Goal: Check status: Check status

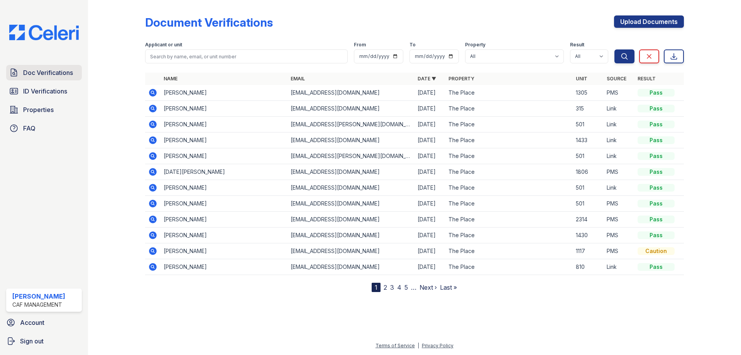
click at [49, 75] on span "Doc Verifications" at bounding box center [48, 72] width 50 height 9
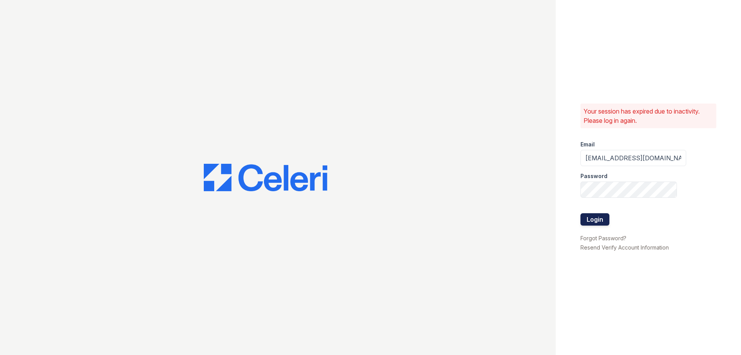
click at [608, 222] on button "Login" at bounding box center [594, 219] width 29 height 12
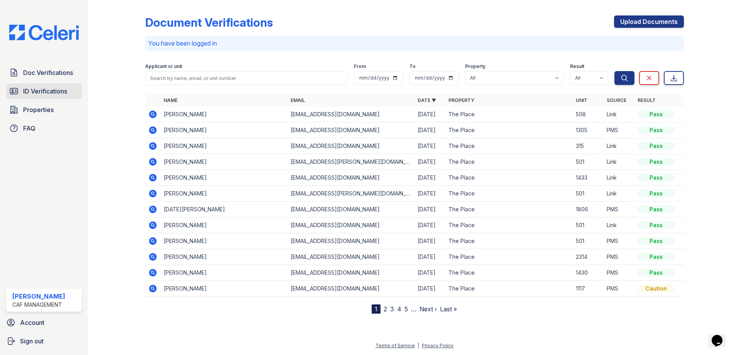
click at [48, 86] on link "ID Verifications" at bounding box center [44, 90] width 76 height 15
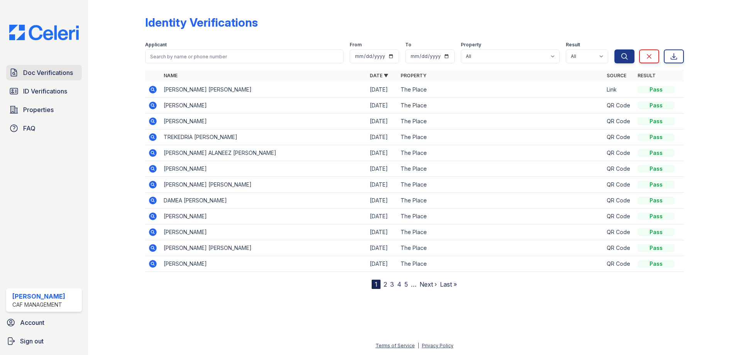
click at [45, 74] on span "Doc Verifications" at bounding box center [48, 72] width 50 height 9
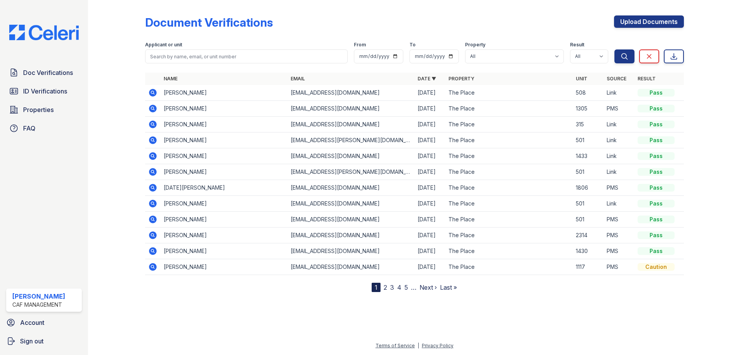
click at [151, 92] on icon at bounding box center [152, 92] width 9 height 9
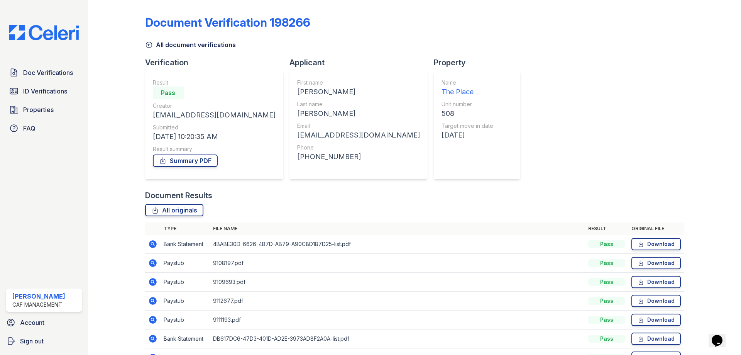
click at [146, 45] on icon at bounding box center [149, 45] width 8 height 8
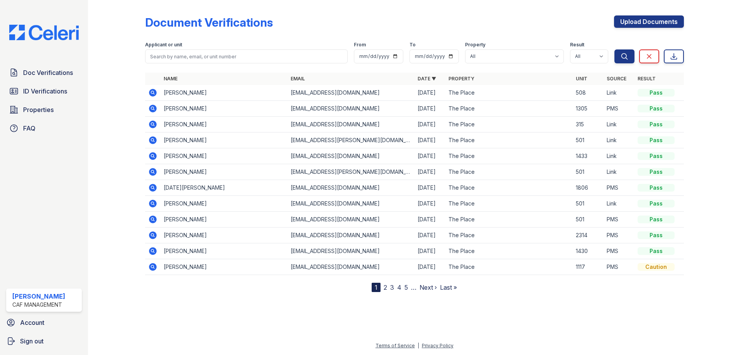
click at [152, 93] on icon at bounding box center [152, 92] width 2 height 2
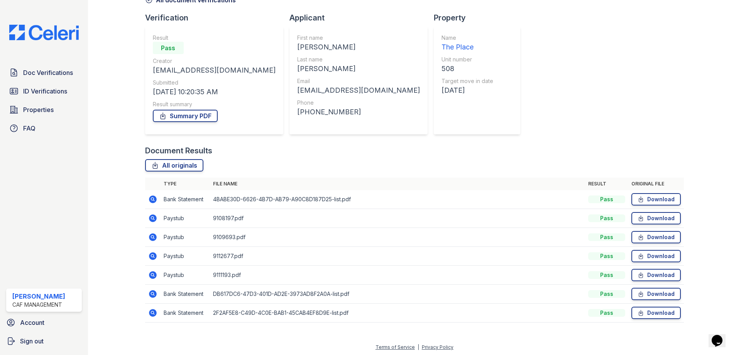
scroll to position [46, 0]
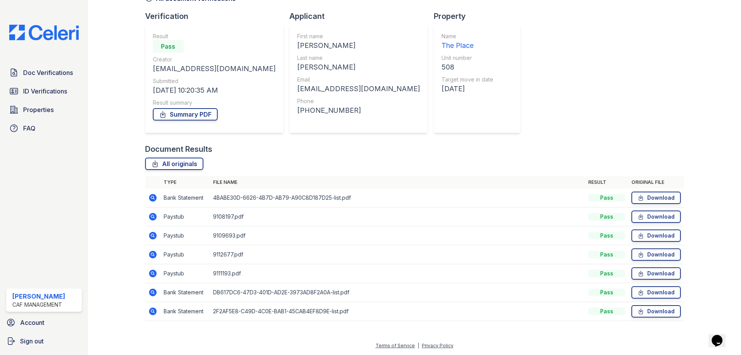
click at [153, 215] on icon at bounding box center [152, 216] width 9 height 9
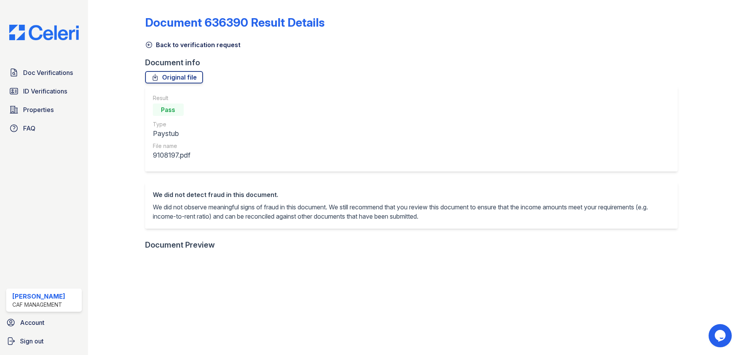
click at [147, 43] on icon at bounding box center [149, 45] width 8 height 8
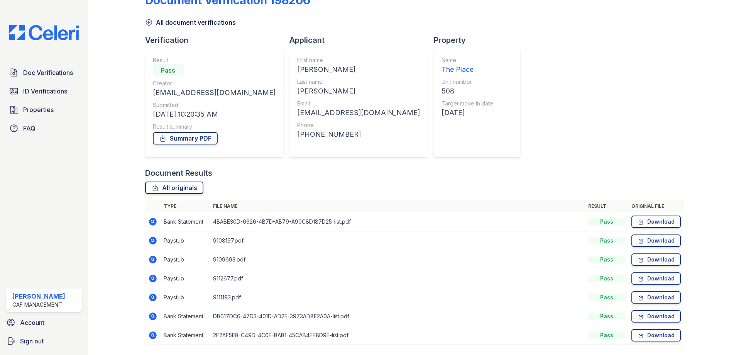
scroll to position [46, 0]
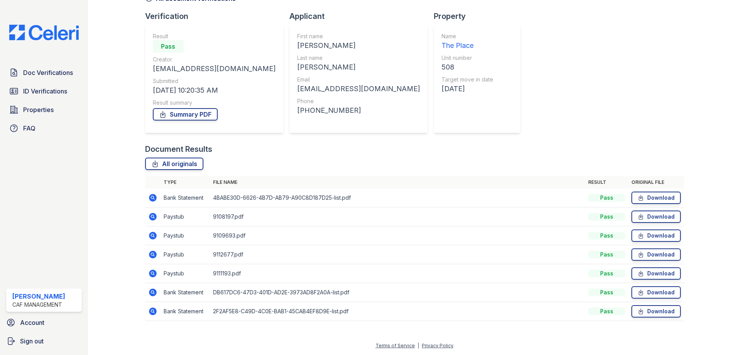
click at [156, 291] on icon at bounding box center [153, 292] width 8 height 8
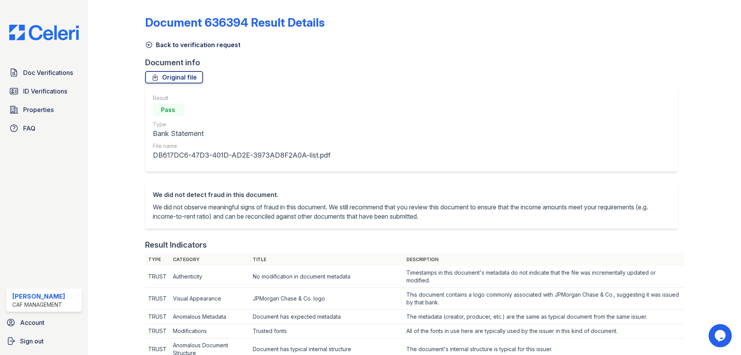
click at [150, 48] on icon at bounding box center [149, 45] width 8 height 8
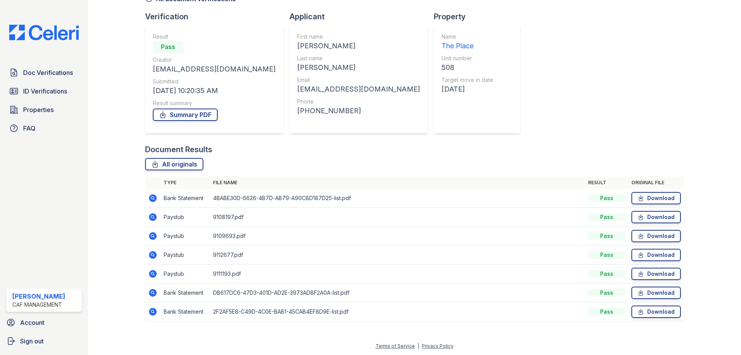
scroll to position [46, 0]
click at [152, 216] on icon at bounding box center [152, 216] width 2 height 2
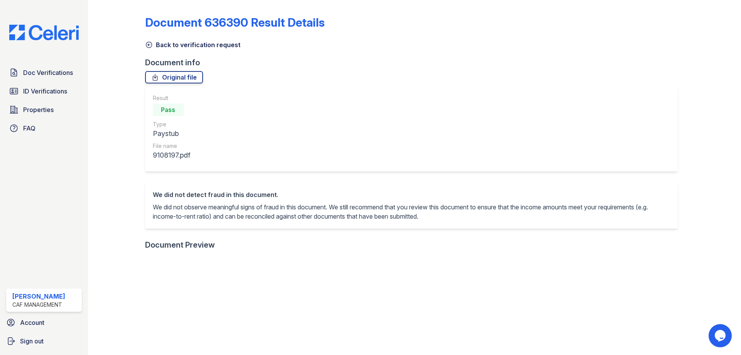
click at [150, 42] on icon at bounding box center [149, 45] width 6 height 6
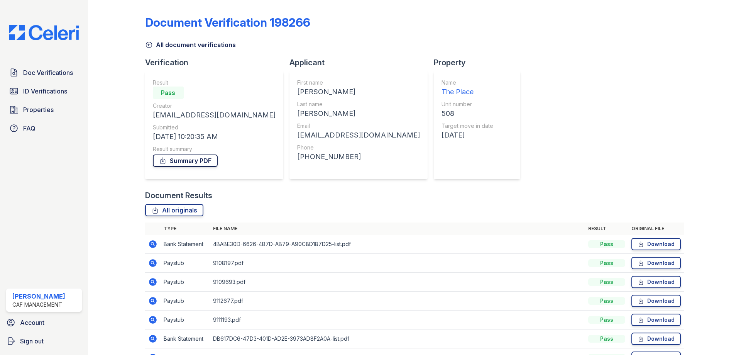
click at [171, 160] on link "Summary PDF" at bounding box center [185, 160] width 65 height 12
click at [56, 96] on link "ID Verifications" at bounding box center [44, 90] width 76 height 15
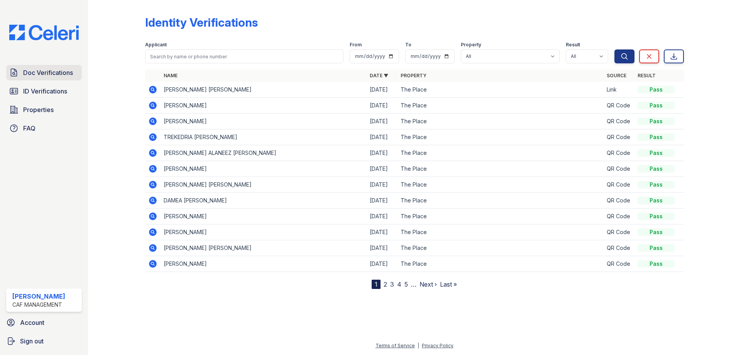
click at [28, 73] on span "Doc Verifications" at bounding box center [48, 72] width 50 height 9
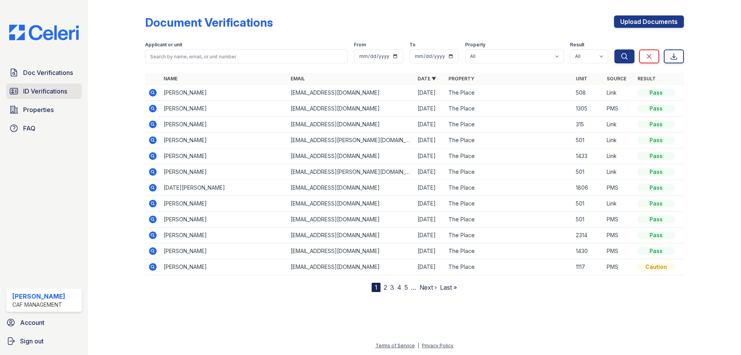
click at [39, 93] on span "ID Verifications" at bounding box center [45, 90] width 44 height 9
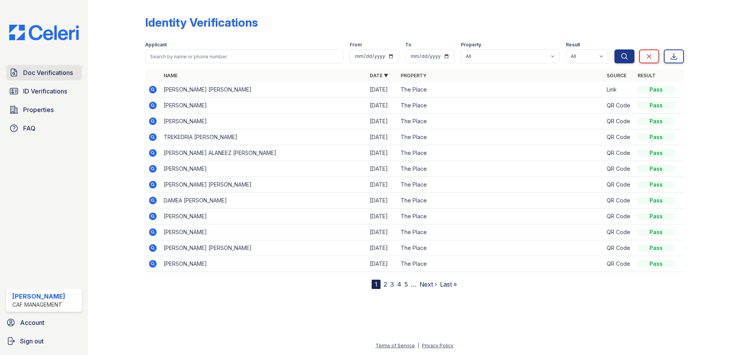
click at [60, 76] on span "Doc Verifications" at bounding box center [48, 72] width 50 height 9
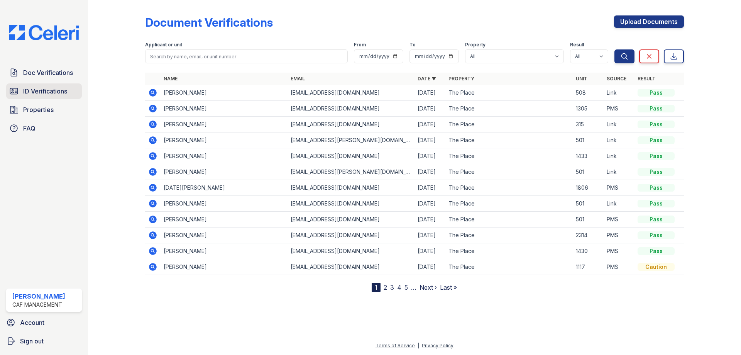
click at [29, 93] on span "ID Verifications" at bounding box center [45, 90] width 44 height 9
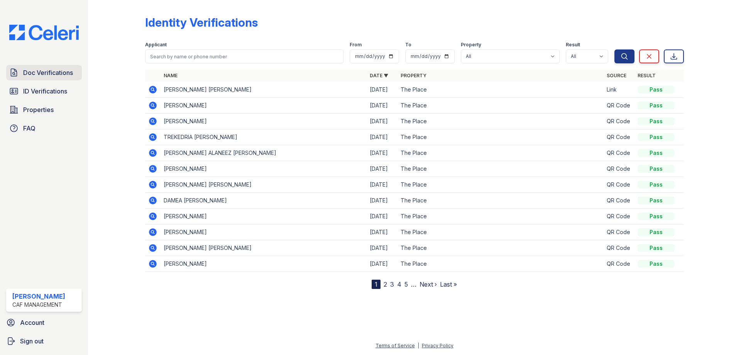
click at [47, 73] on span "Doc Verifications" at bounding box center [48, 72] width 50 height 9
